Goal: Find contact information: Find contact information

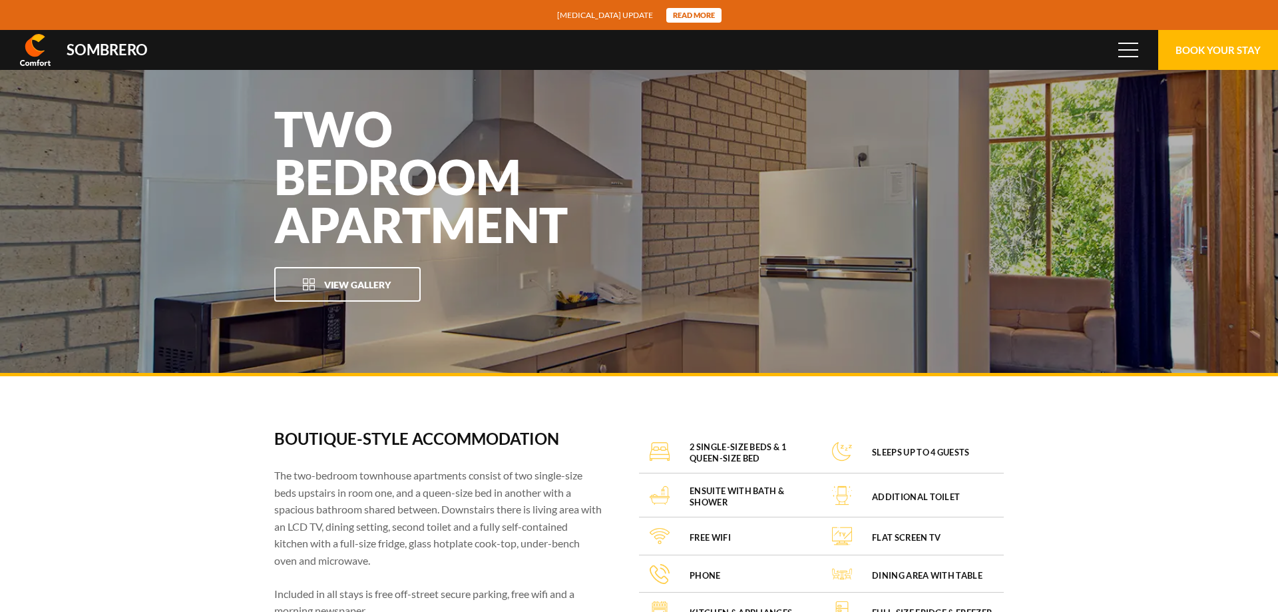
scroll to position [88813, 0]
click at [35, 49] on img at bounding box center [35, 50] width 31 height 32
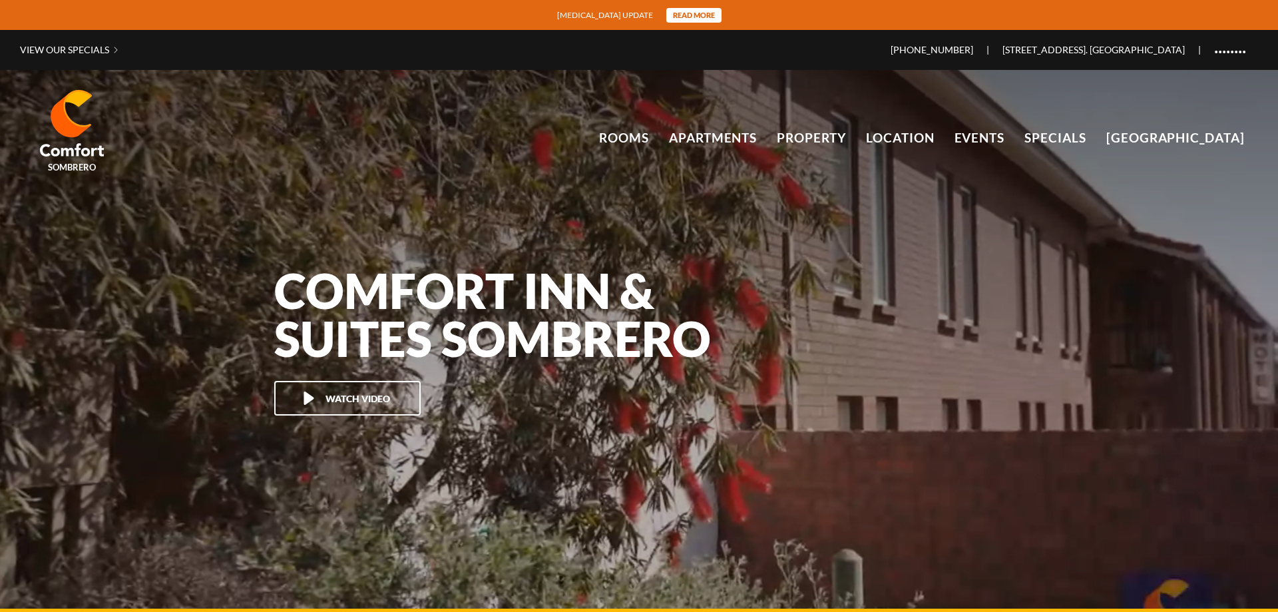
scroll to position [88813, 0]
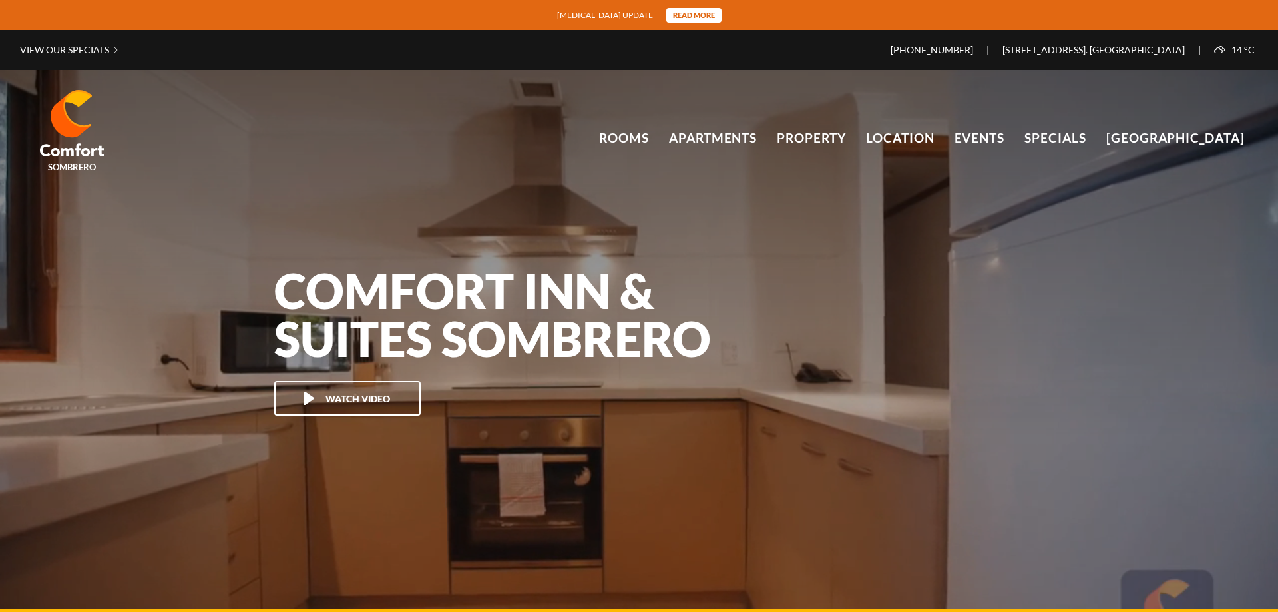
click at [823, 444] on div "Comfort Inn & Suites Sombrero Watch Video" at bounding box center [639, 341] width 1278 height 542
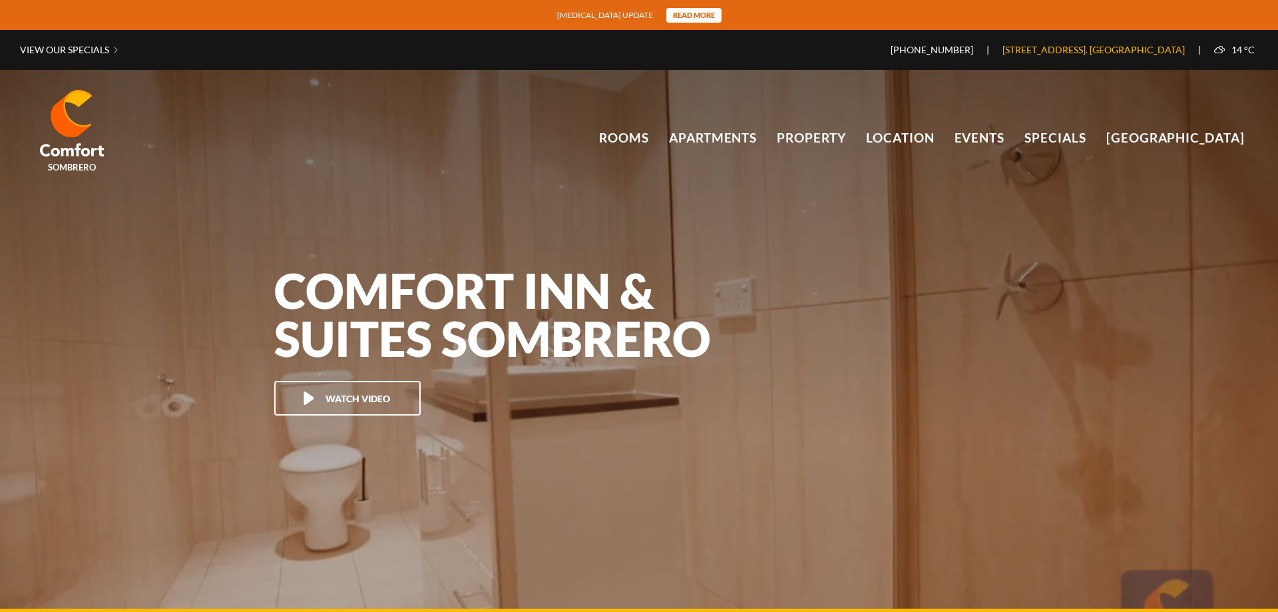
click at [1077, 55] on link "[STREET_ADDRESS]. [GEOGRAPHIC_DATA]" at bounding box center [1093, 49] width 209 height 11
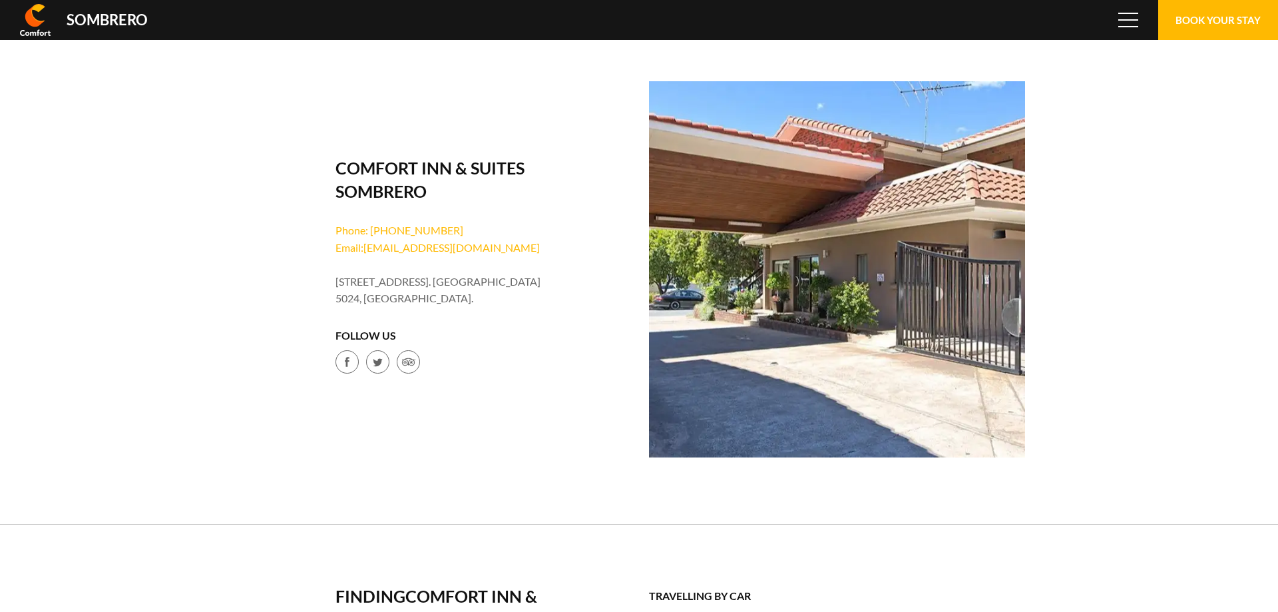
scroll to position [88813, 0]
drag, startPoint x: 335, startPoint y: 285, endPoint x: 450, endPoint y: 305, distance: 116.9
click at [450, 305] on div "Comfort Inn & Suites Sombrero Phone: [PHONE_NUMBER] Email: [EMAIL_ADDRESS][DOMA…" at bounding box center [441, 269] width 376 height 252
copy li "[STREET_ADDRESS]. [GEOGRAPHIC_DATA] 5024, [GEOGRAPHIC_DATA]"
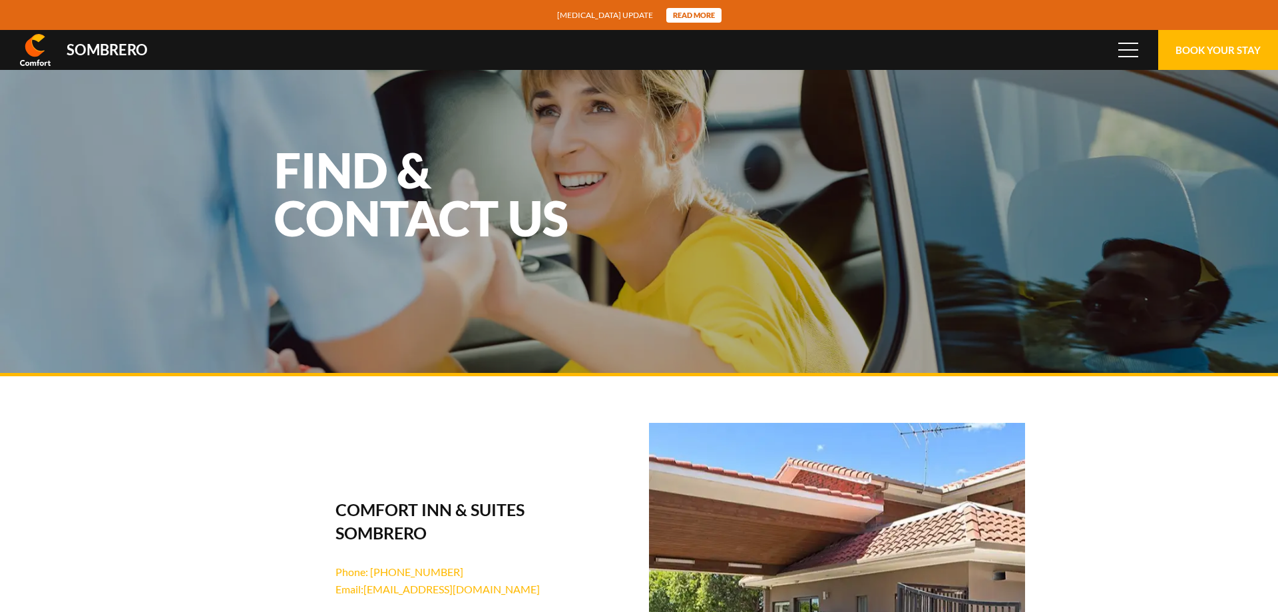
click at [92, 38] on header "View our specials Sombrero Sombrero Book Your Stay Rooms Apartments Property Lo…" at bounding box center [639, 50] width 1278 height 40
click at [103, 46] on div "Sombrero" at bounding box center [107, 50] width 81 height 15
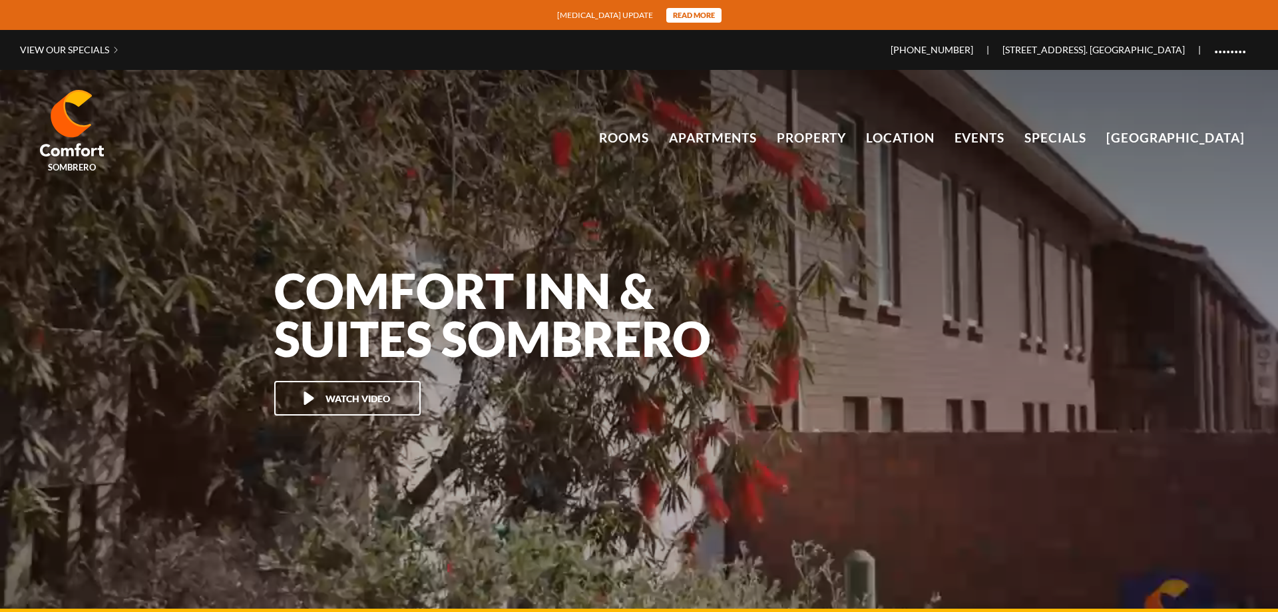
scroll to position [88813, 0]
